Goal: Task Accomplishment & Management: Manage account settings

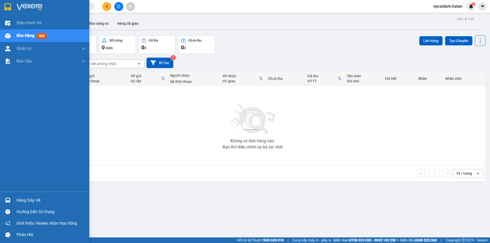
click at [22, 200] on div "Hàng sắp về" at bounding box center [51, 201] width 69 height 8
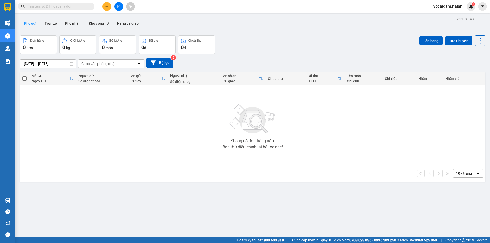
click at [201, 123] on section "Kết quả tìm kiếm ( 0 ) Bộ lọc No Data vpcaidam.halan 3 Điều hành xe Kho hàng mớ…" at bounding box center [245, 121] width 490 height 243
click at [61, 6] on input "text" at bounding box center [58, 7] width 60 height 6
click at [45, 6] on input "text" at bounding box center [58, 7] width 60 height 6
click at [45, 11] on div "Kết quả tìm kiếm ( 0 ) Bộ lọc No Data" at bounding box center [50, 6] width 100 height 9
click at [45, 7] on input "text" at bounding box center [58, 7] width 60 height 6
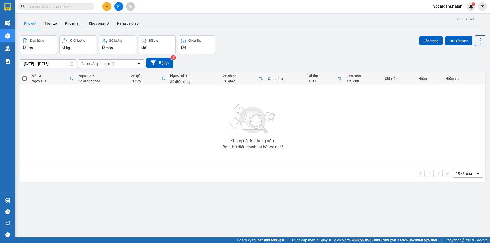
click at [47, 6] on input "text" at bounding box center [58, 7] width 60 height 6
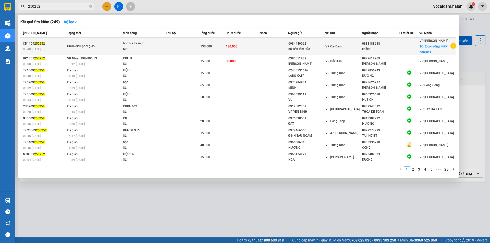
type input "250252"
click at [180, 46] on td at bounding box center [183, 47] width 34 height 18
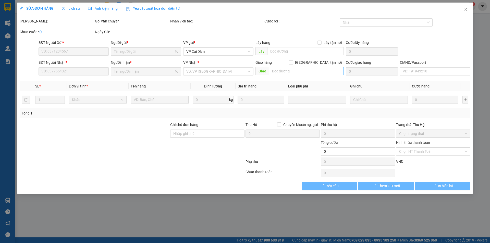
type input "0984449062"
type input "0888188638"
checkbox input "true"
type input "2 con rồng, vườn hoa lạc long quân, [GEOGRAPHIC_DATA], [GEOGRAPHIC_DATA]"
type input "130.000"
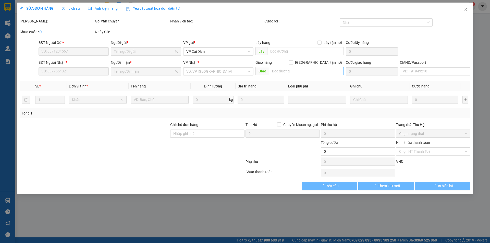
type input "130.000"
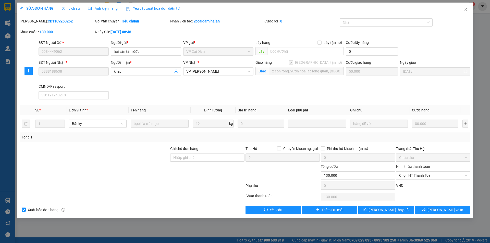
click at [70, 8] on span "Lịch sử" at bounding box center [71, 8] width 18 height 4
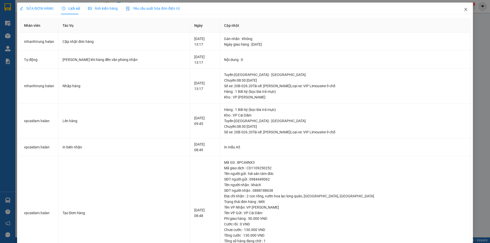
click at [459, 8] on span "Close" at bounding box center [466, 10] width 14 height 14
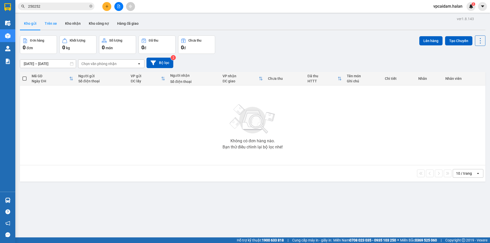
click at [58, 24] on button "Trên xe" at bounding box center [51, 23] width 20 height 12
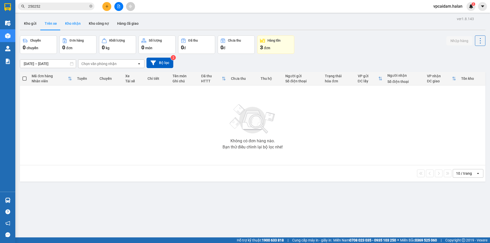
click at [76, 26] on button "Kho nhận" at bounding box center [73, 23] width 24 height 12
type input "[DATE] – [DATE]"
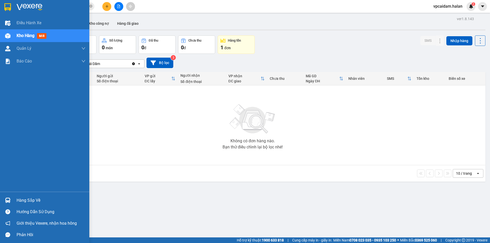
click at [10, 234] on icon "message" at bounding box center [7, 235] width 5 height 5
click at [14, 197] on div "Hàng sắp về" at bounding box center [44, 200] width 89 height 11
click at [13, 124] on div "Điều hành xe Kho hàng mới Quản [PERSON_NAME] lý chuyến Quản lý kiểm kho Báo cáo…" at bounding box center [44, 121] width 89 height 243
